Goal: Go to known website: Go to known website

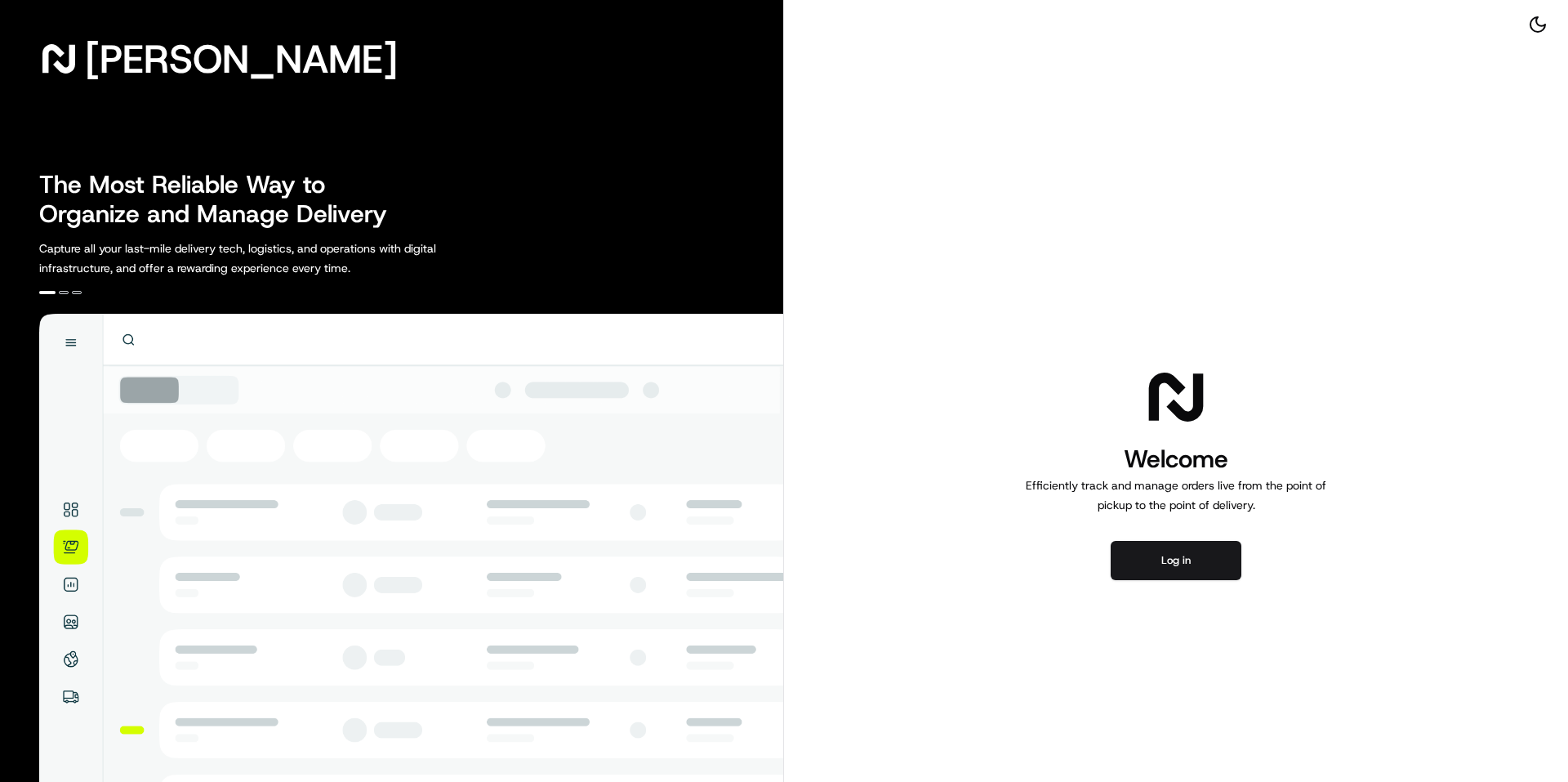
click at [1192, 581] on div "Welcome Efficiently track and manage orders live from the point of pickup to th…" at bounding box center [1176, 471] width 784 height 943
click at [1188, 568] on button "Log in" at bounding box center [1175, 560] width 130 height 39
